Goal: Information Seeking & Learning: Compare options

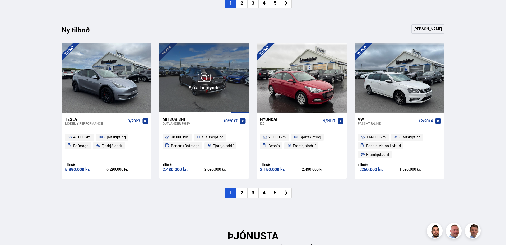
scroll to position [581, 0]
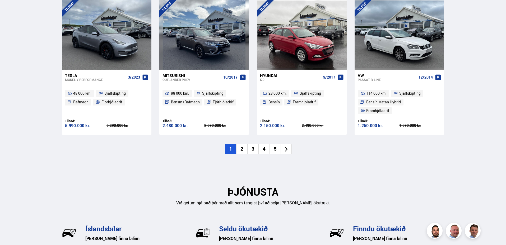
click at [240, 144] on li "2" at bounding box center [241, 149] width 11 height 10
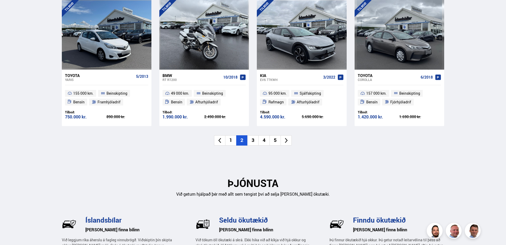
click at [251, 142] on li "3" at bounding box center [252, 140] width 11 height 10
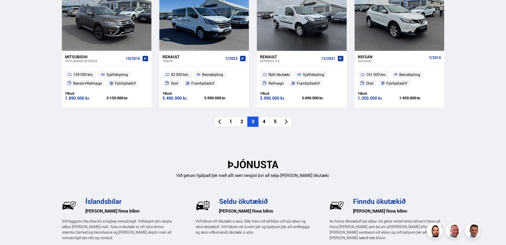
scroll to position [607, 0]
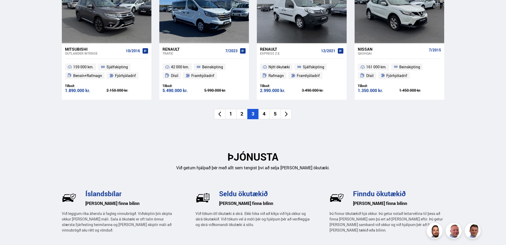
click at [263, 114] on li "4" at bounding box center [263, 114] width 11 height 10
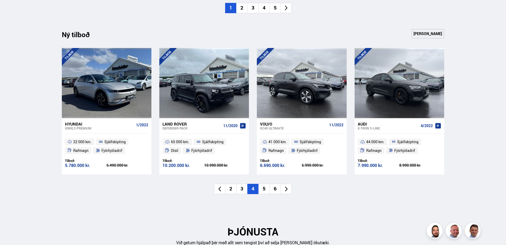
scroll to position [502, 0]
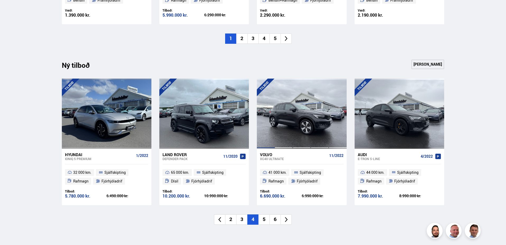
click at [265, 116] on div at bounding box center [265, 114] width 18 height 70
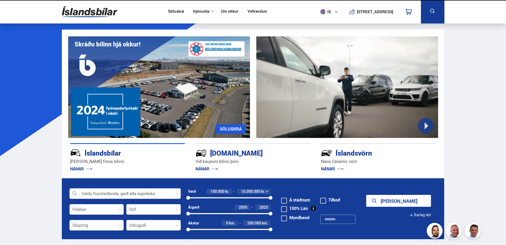
scroll to position [503, 0]
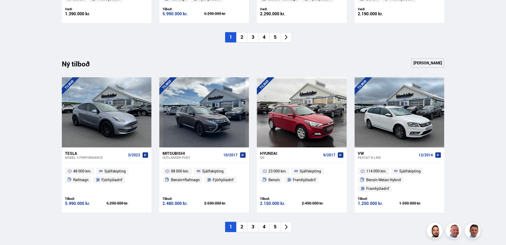
click at [275, 222] on li "5" at bounding box center [274, 227] width 11 height 10
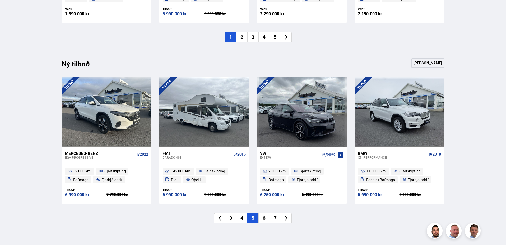
scroll to position [556, 0]
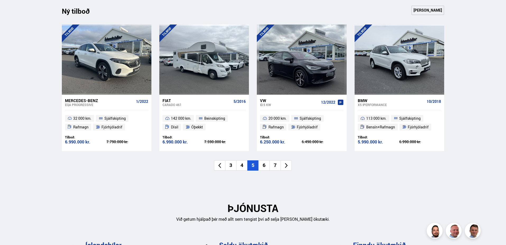
click at [265, 166] on li "6" at bounding box center [263, 166] width 11 height 10
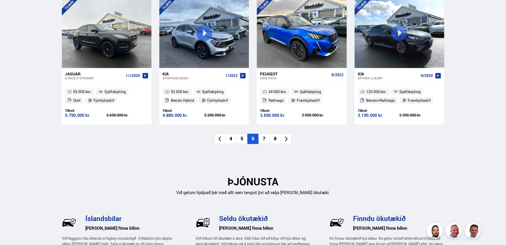
scroll to position [608, 0]
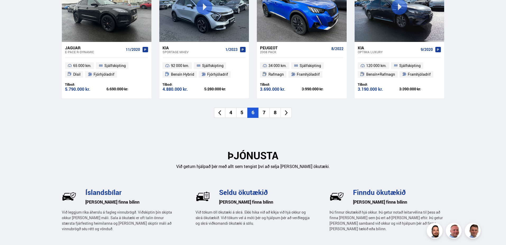
click at [264, 112] on li "7" at bounding box center [263, 113] width 11 height 10
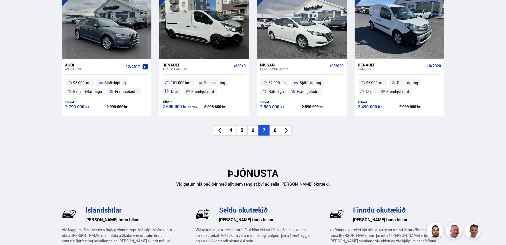
scroll to position [582, 0]
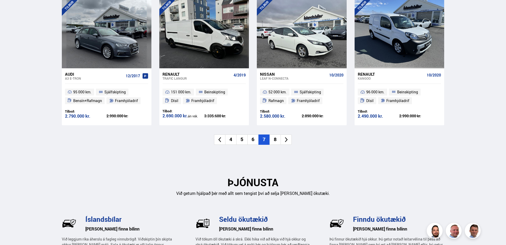
click at [275, 138] on li "8" at bounding box center [274, 140] width 11 height 10
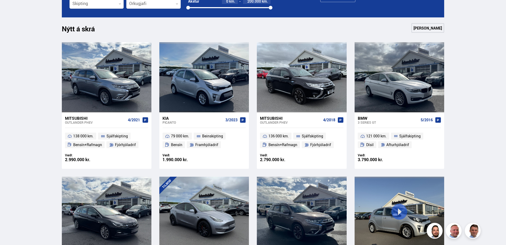
scroll to position [213, 0]
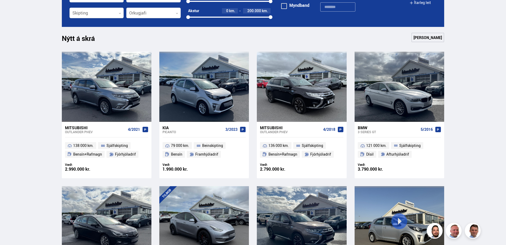
click at [284, 7] on span at bounding box center [284, 6] width 6 height 6
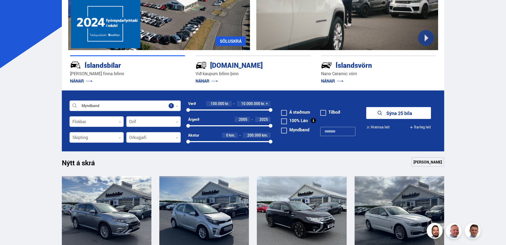
scroll to position [81, 0]
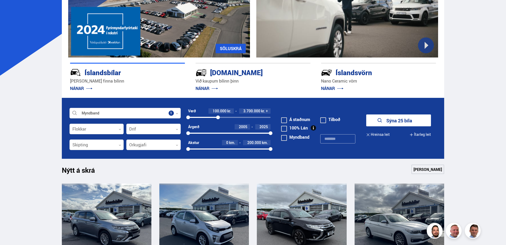
drag, startPoint x: 270, startPoint y: 117, endPoint x: 218, endPoint y: 117, distance: 52.5
click at [218, 117] on div at bounding box center [218, 118] width 4 height 4
drag, startPoint x: 219, startPoint y: 118, endPoint x: 230, endPoint y: 117, distance: 11.4
click at [230, 117] on div at bounding box center [230, 118] width 4 height 4
drag, startPoint x: 188, startPoint y: 134, endPoint x: 234, endPoint y: 133, distance: 45.7
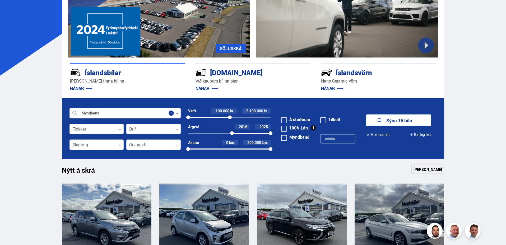
click at [233, 133] on div at bounding box center [232, 133] width 4 height 4
click at [234, 133] on div at bounding box center [232, 133] width 4 height 4
click at [234, 133] on div at bounding box center [234, 133] width 4 height 4
drag, startPoint x: 234, startPoint y: 133, endPoint x: 245, endPoint y: 133, distance: 11.1
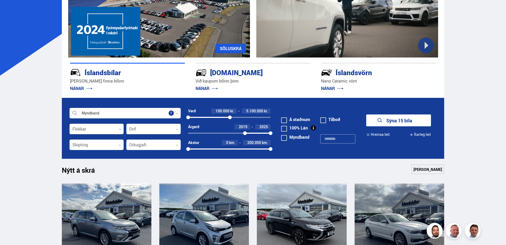
click at [245, 133] on div at bounding box center [245, 133] width 4 height 4
drag, startPoint x: 270, startPoint y: 149, endPoint x: 234, endPoint y: 151, distance: 36.5
click at [235, 151] on div "0 113249" at bounding box center [229, 149] width 83 height 5
click at [396, 120] on button "Sýna 6 bíla" at bounding box center [398, 121] width 65 height 12
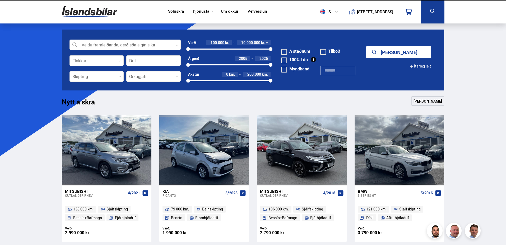
scroll to position [24, 0]
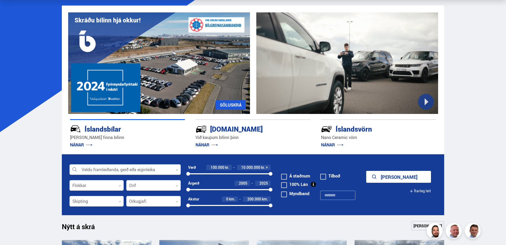
click at [176, 170] on icon at bounding box center [177, 170] width 2 height 2
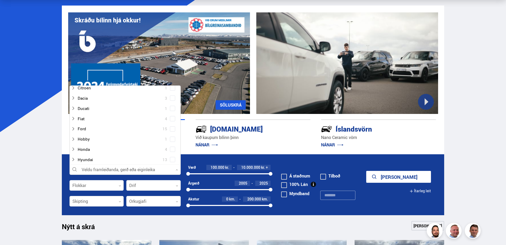
scroll to position [79, 0]
click at [108, 146] on div at bounding box center [119, 144] width 97 height 8
click at [92, 187] on div at bounding box center [96, 186] width 54 height 11
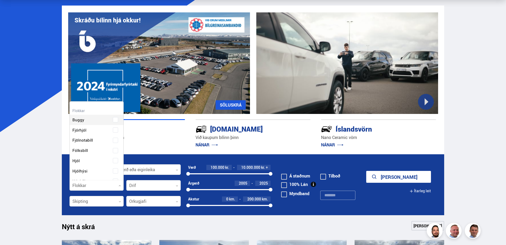
click at [92, 187] on div at bounding box center [96, 186] width 54 height 11
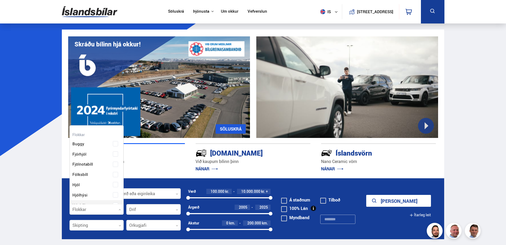
click at [166, 168] on p "NÁNAR" at bounding box center [127, 169] width 115 height 8
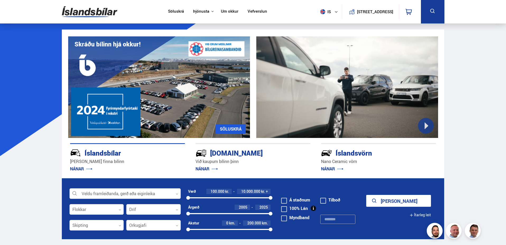
click at [103, 194] on div at bounding box center [124, 194] width 111 height 11
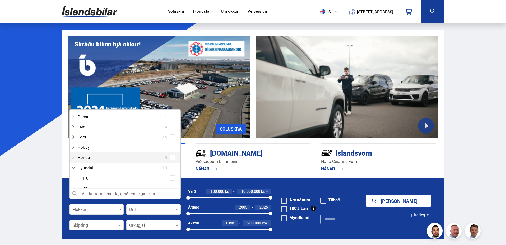
scroll to position [79, 0]
click at [92, 169] on div at bounding box center [119, 168] width 97 height 8
click at [171, 169] on span at bounding box center [172, 167] width 5 height 5
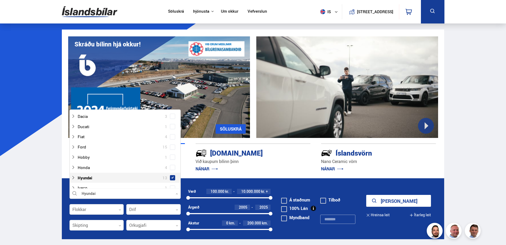
scroll to position [89, 0]
click at [204, 185] on form "Hyundai Veldu framleiðanda, gerð eða eiginleika 8 Hreinsa valið Audi 14 BMW 17 …" at bounding box center [253, 208] width 382 height 61
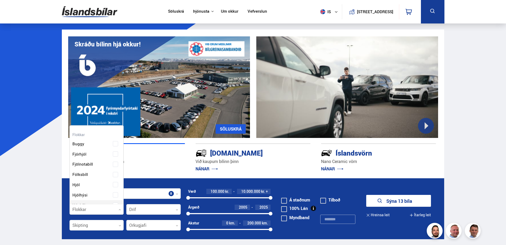
click at [102, 211] on div at bounding box center [96, 210] width 54 height 11
click at [173, 183] on form "Hyundai Veldu framleiðanda, gerð eða eiginleika 8 Flokkar 0 Hreinsa valið Buggy…" at bounding box center [253, 208] width 382 height 61
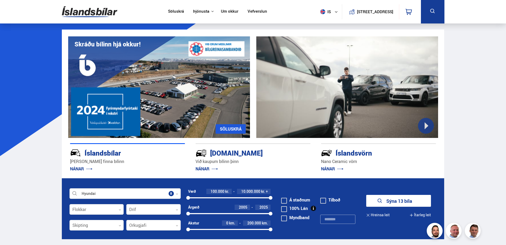
click at [409, 201] on button "Sýna 13 bíla" at bounding box center [398, 201] width 65 height 12
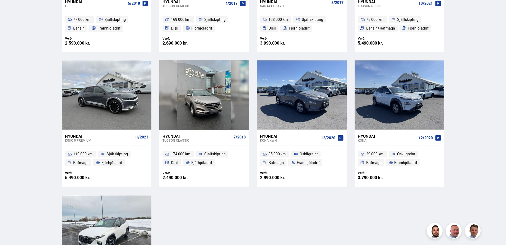
scroll to position [343, 0]
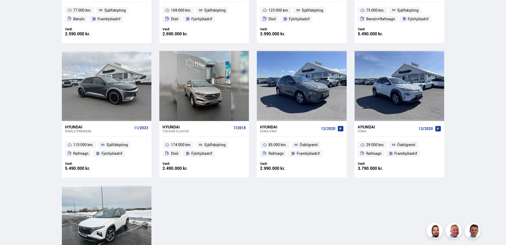
click at [365, 127] on div "Hyundai" at bounding box center [386, 127] width 59 height 5
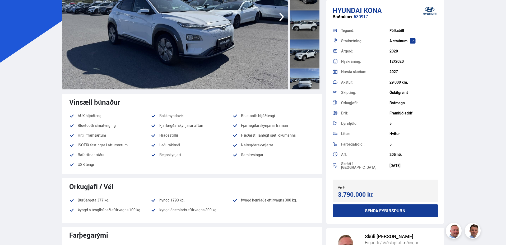
scroll to position [106, 0]
